Goal: Task Accomplishment & Management: Manage account settings

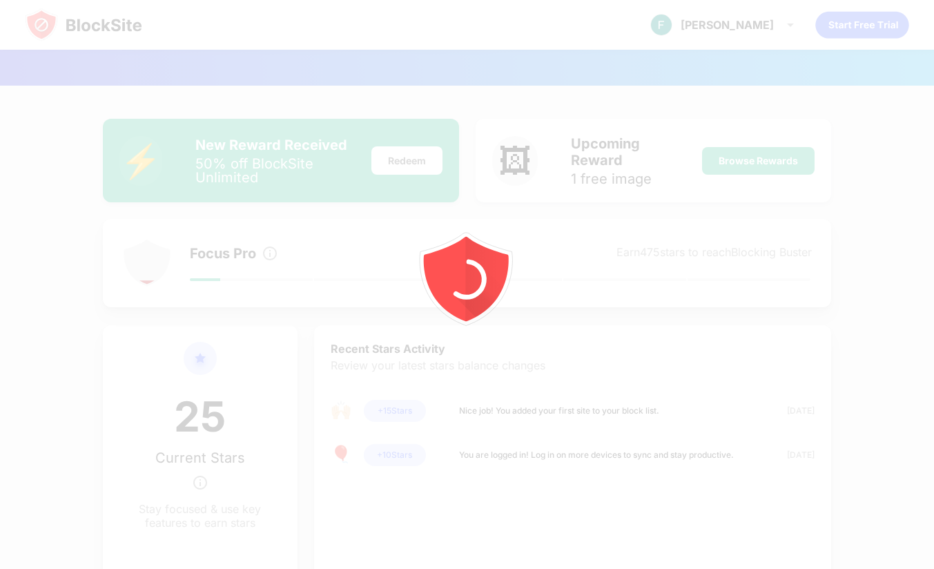
scroll to position [106, 0]
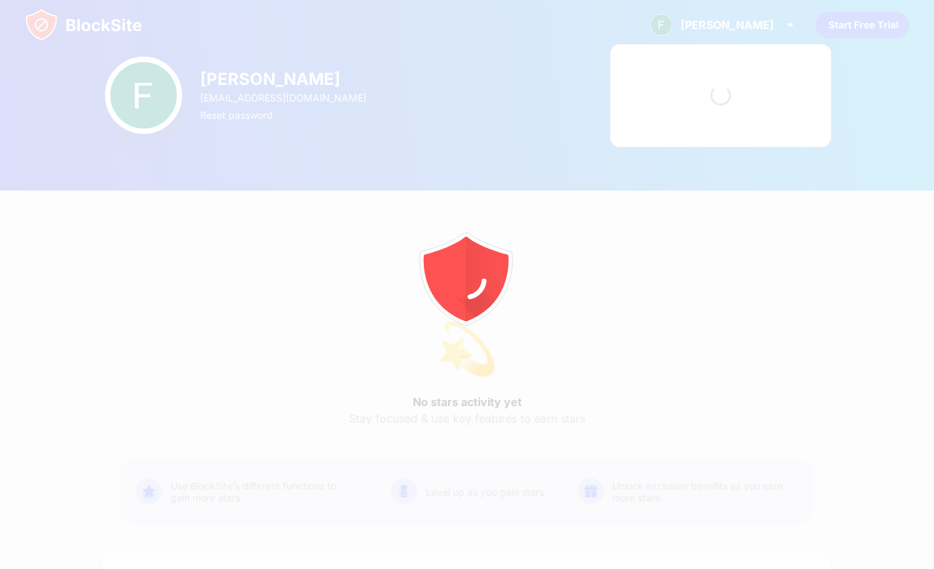
click at [371, 139] on div at bounding box center [467, 284] width 934 height 569
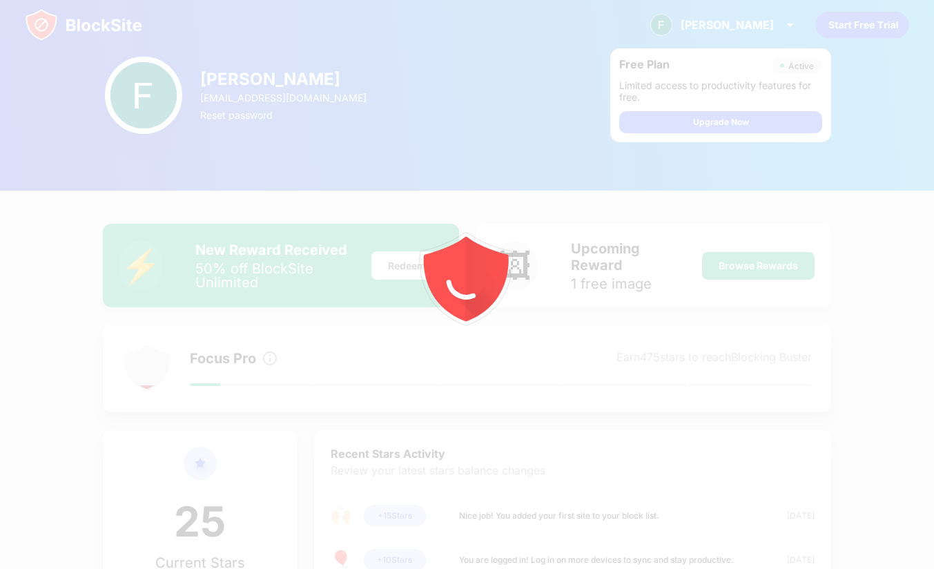
click at [782, 214] on div at bounding box center [467, 284] width 934 height 569
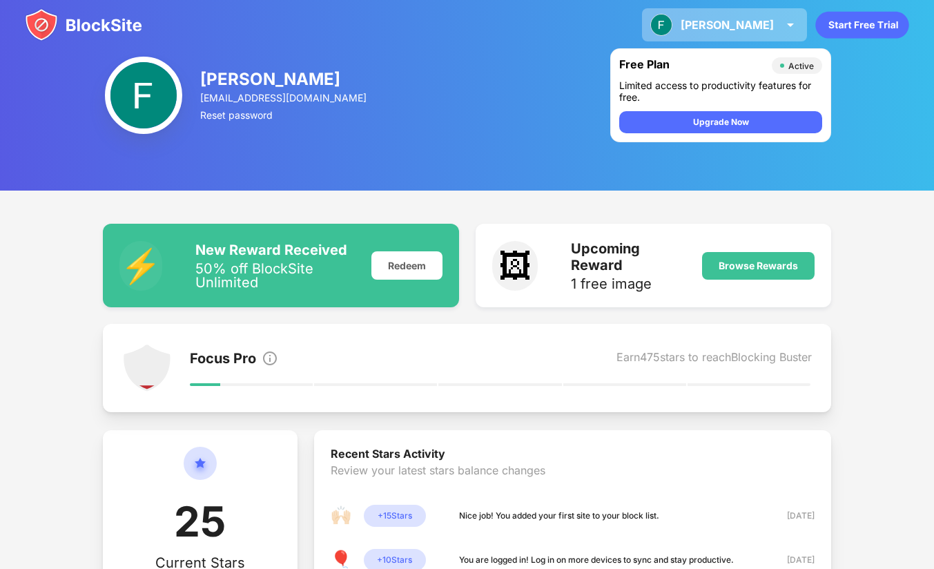
click at [763, 17] on div "Farida Farida Sanaa View Account Insights Premium Rewards Settings Support Log …" at bounding box center [724, 24] width 165 height 33
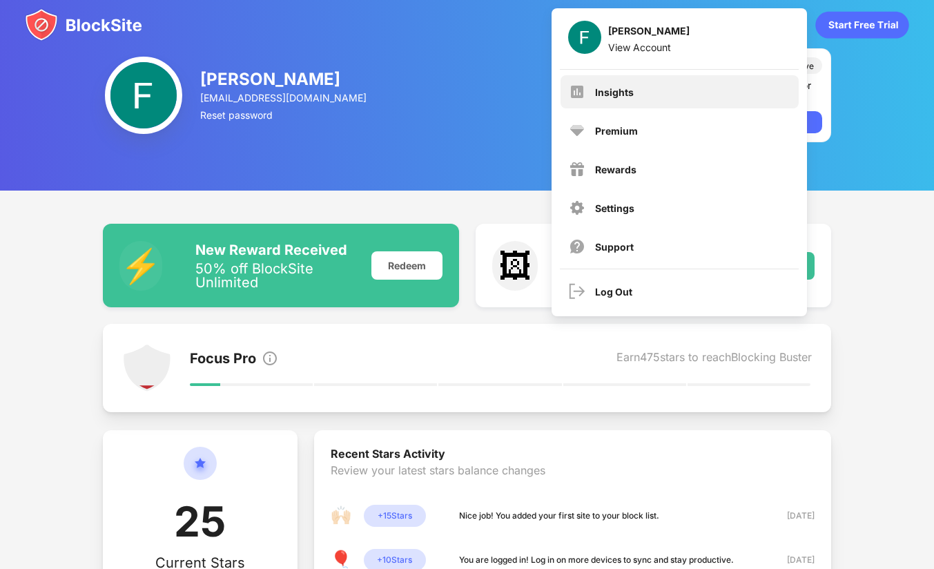
click at [650, 99] on div "Insights" at bounding box center [680, 91] width 238 height 33
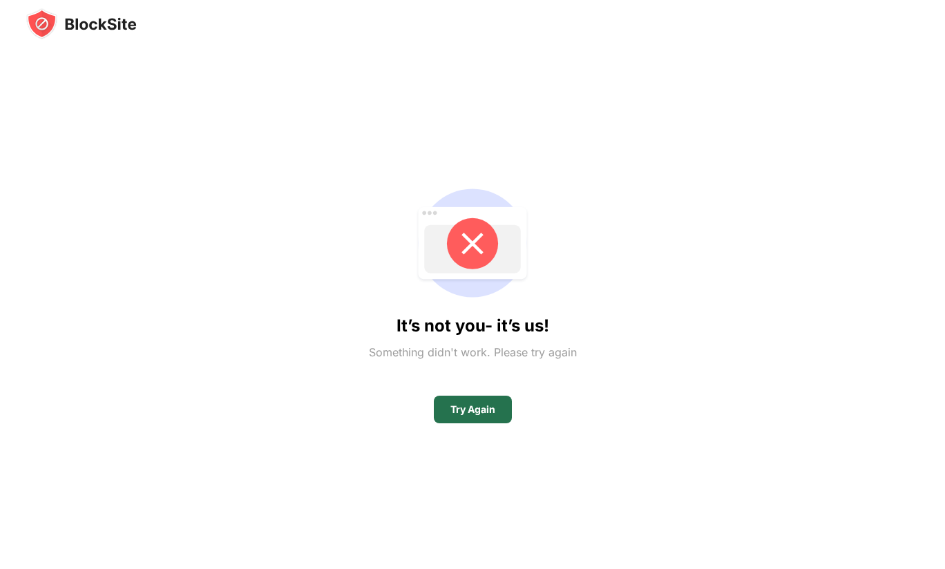
click at [474, 422] on div "Try Again" at bounding box center [473, 410] width 78 height 28
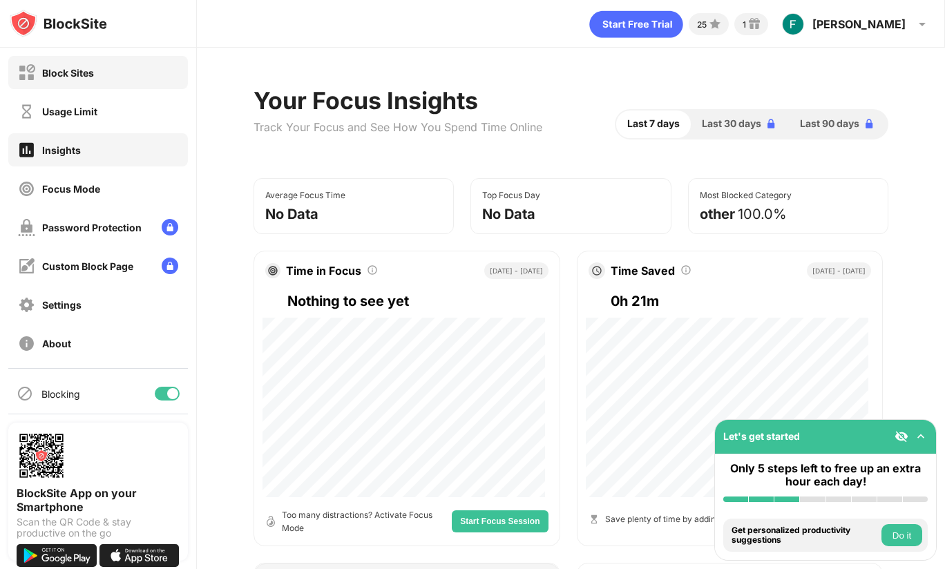
click at [88, 79] on div "Block Sites" at bounding box center [56, 72] width 76 height 17
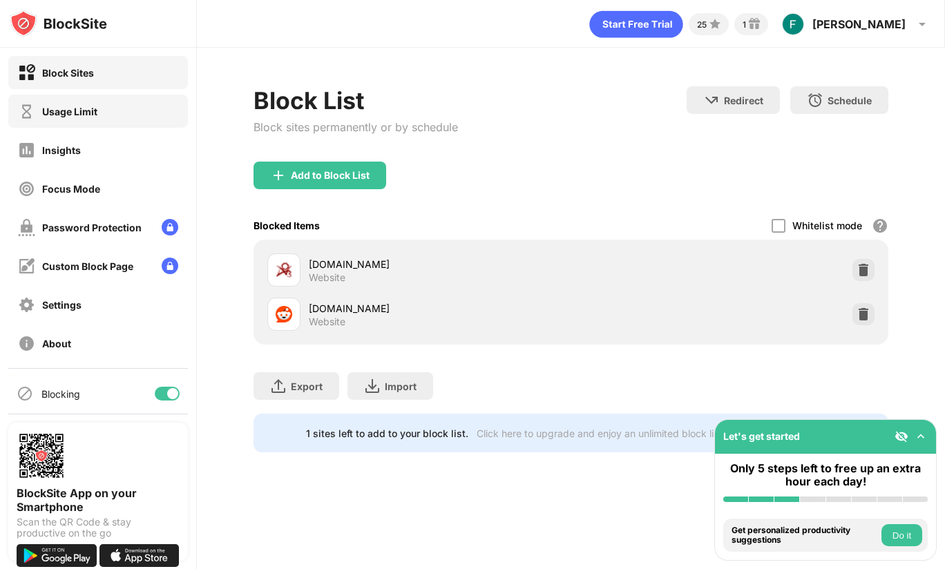
click at [70, 106] on div "Usage Limit" at bounding box center [69, 112] width 55 height 12
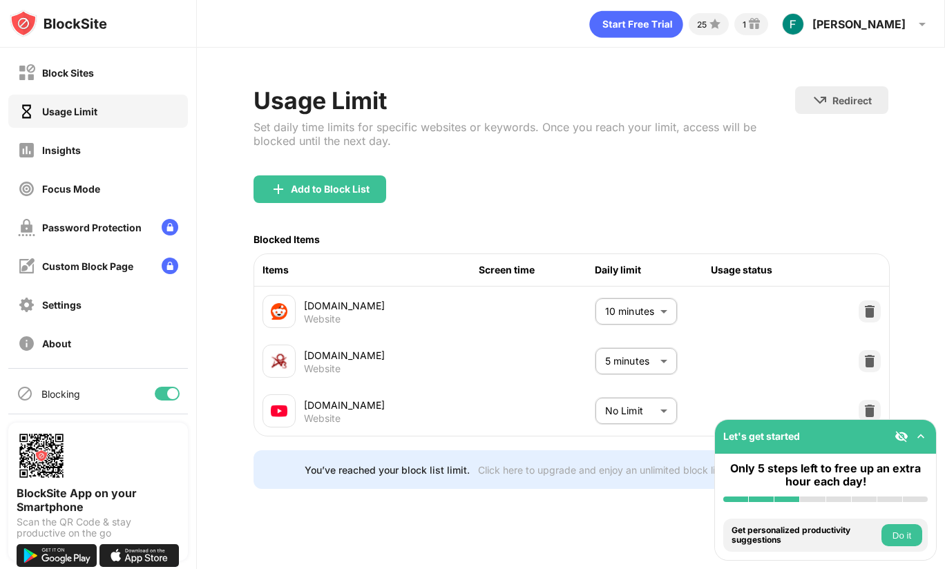
click at [632, 406] on body "Block Sites Usage Limit Insights Focus Mode Password Protection Custom Block Pa…" at bounding box center [472, 284] width 945 height 569
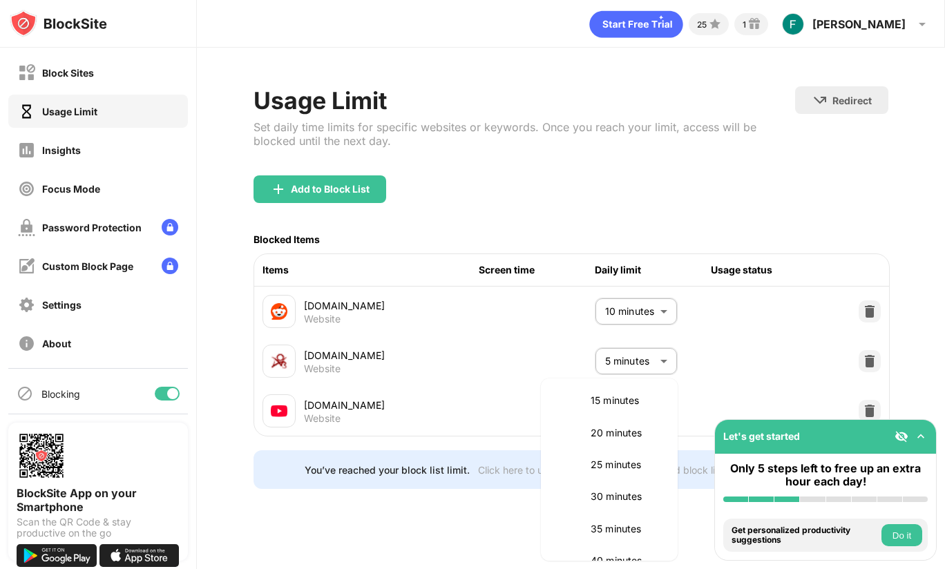
scroll to position [104, 0]
click at [599, 491] on p "30 minutes" at bounding box center [625, 495] width 70 height 15
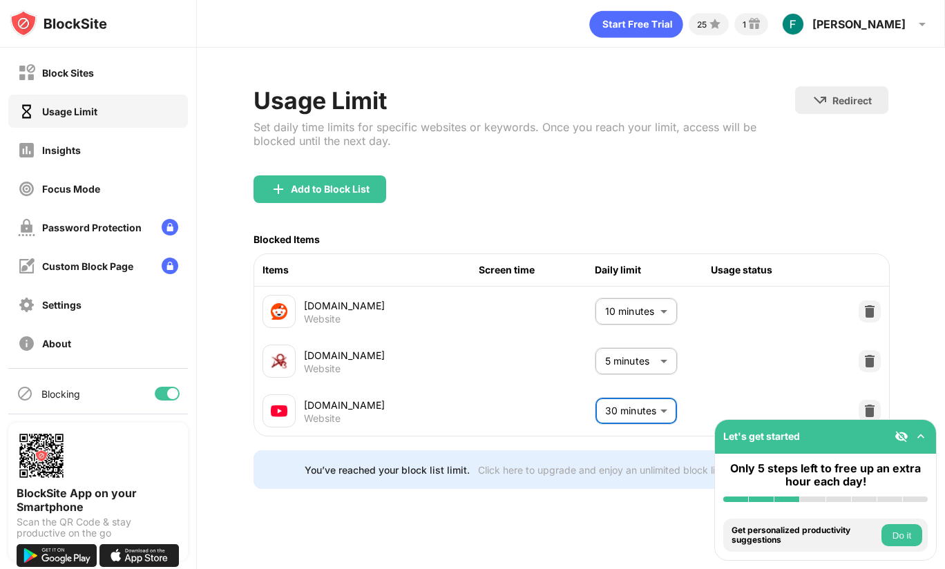
click at [648, 407] on body "Block Sites Usage Limit Insights Focus Mode Password Protection Custom Block Pa…" at bounding box center [472, 284] width 945 height 569
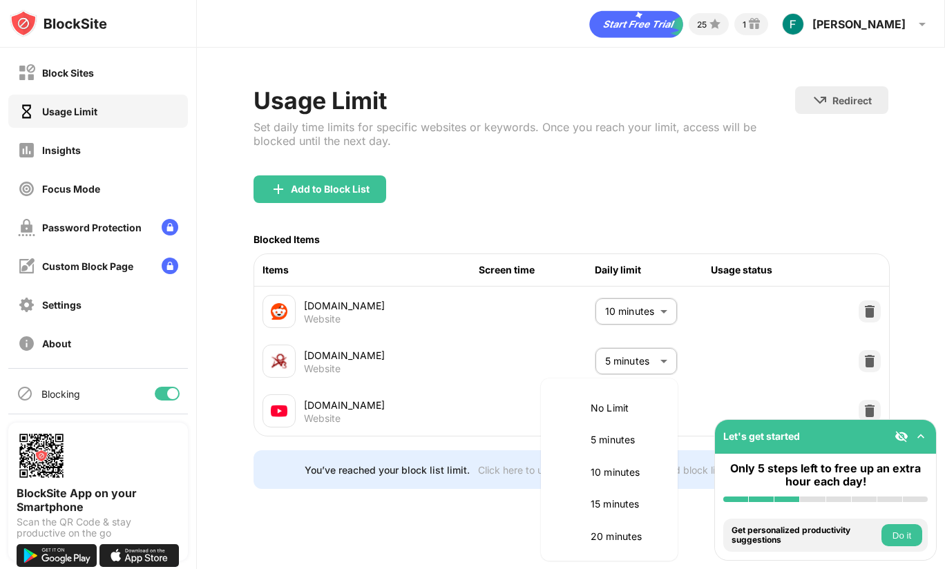
scroll to position [131, 0]
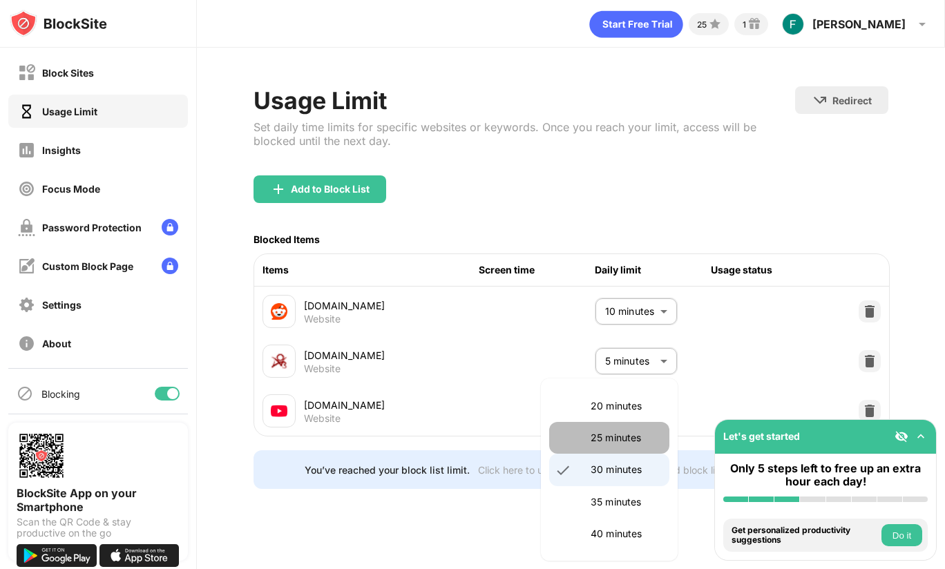
click at [619, 443] on p "25 minutes" at bounding box center [625, 437] width 70 height 15
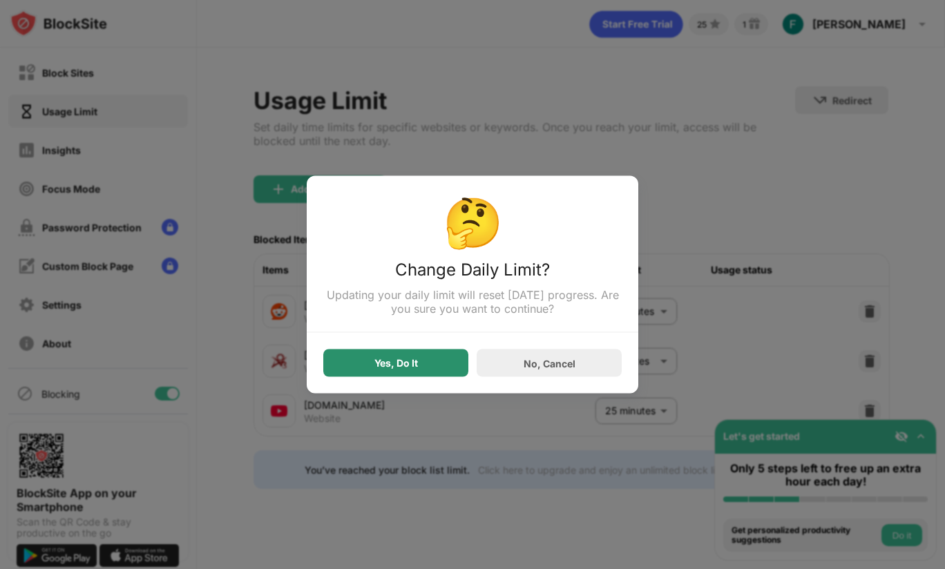
click at [415, 367] on div "Yes, Do It" at bounding box center [396, 363] width 44 height 11
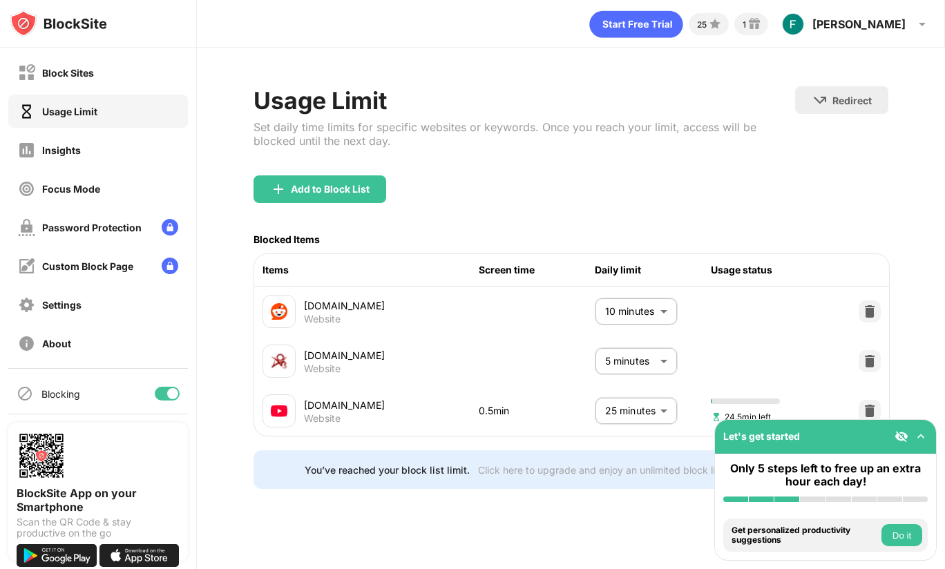
click at [629, 409] on body "Block Sites Usage Limit Insights Focus Mode Password Protection Custom Block Pa…" at bounding box center [472, 284] width 945 height 569
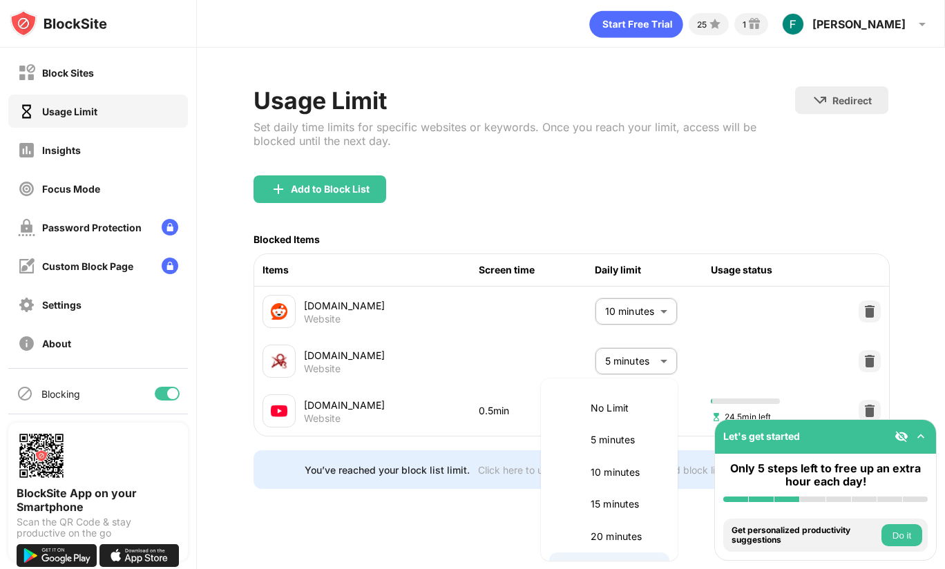
scroll to position [23, 0]
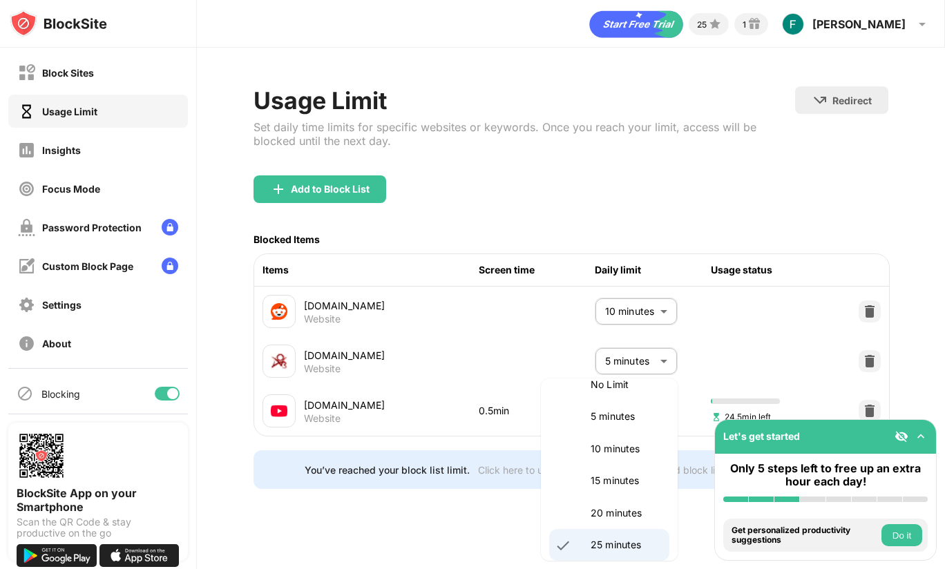
click at [610, 410] on p "5 minutes" at bounding box center [625, 416] width 70 height 15
type input "*"
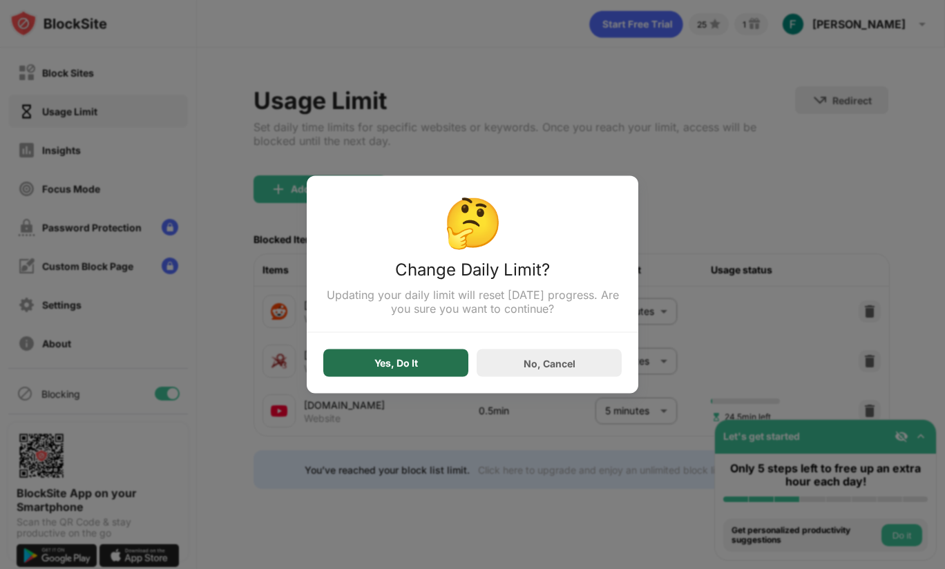
click at [408, 360] on div "Yes, Do It" at bounding box center [396, 363] width 44 height 11
